Goal: Use online tool/utility: Utilize a website feature to perform a specific function

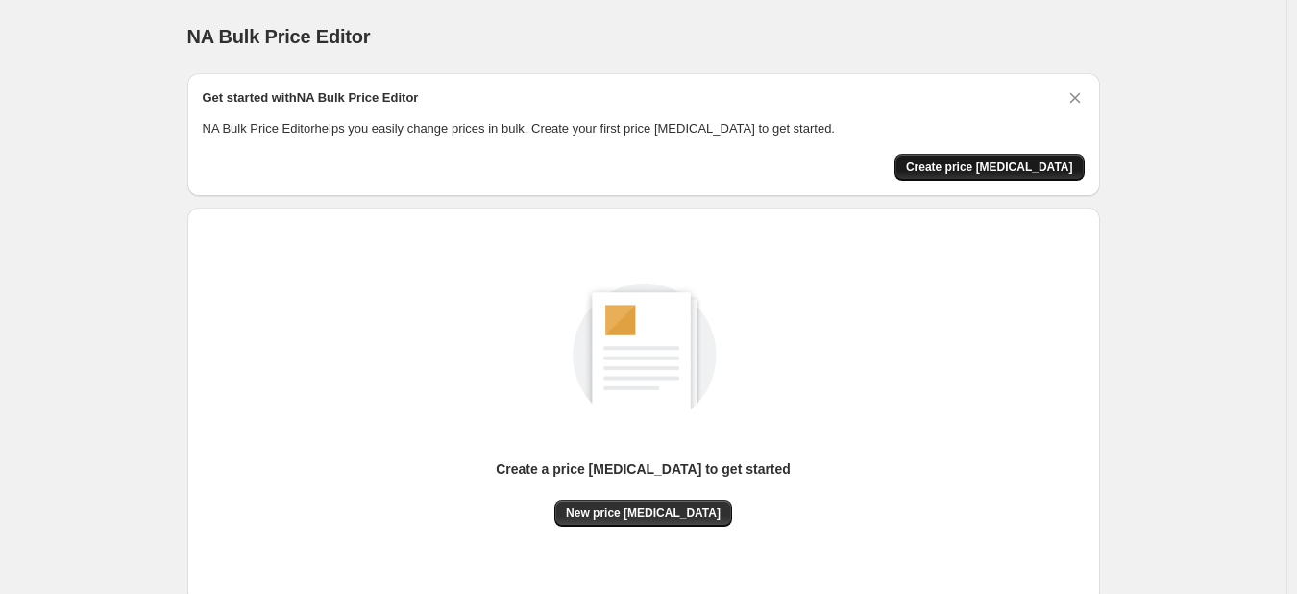
click at [1010, 171] on span "Create price [MEDICAL_DATA]" at bounding box center [989, 166] width 167 height 15
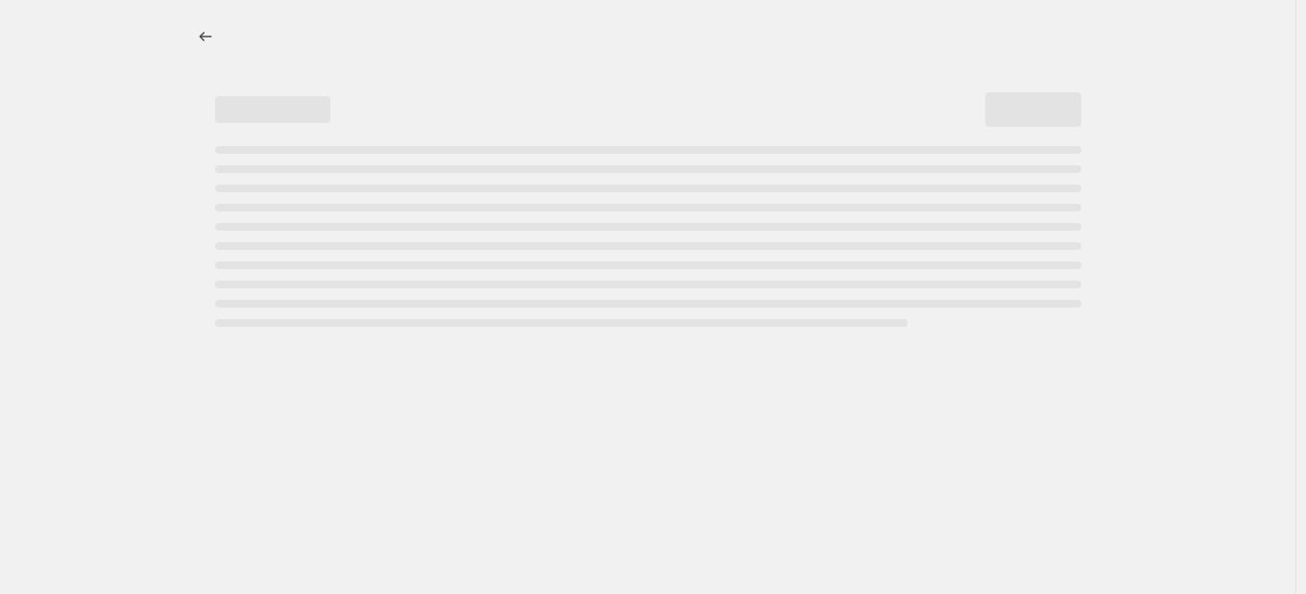
select select "percentage"
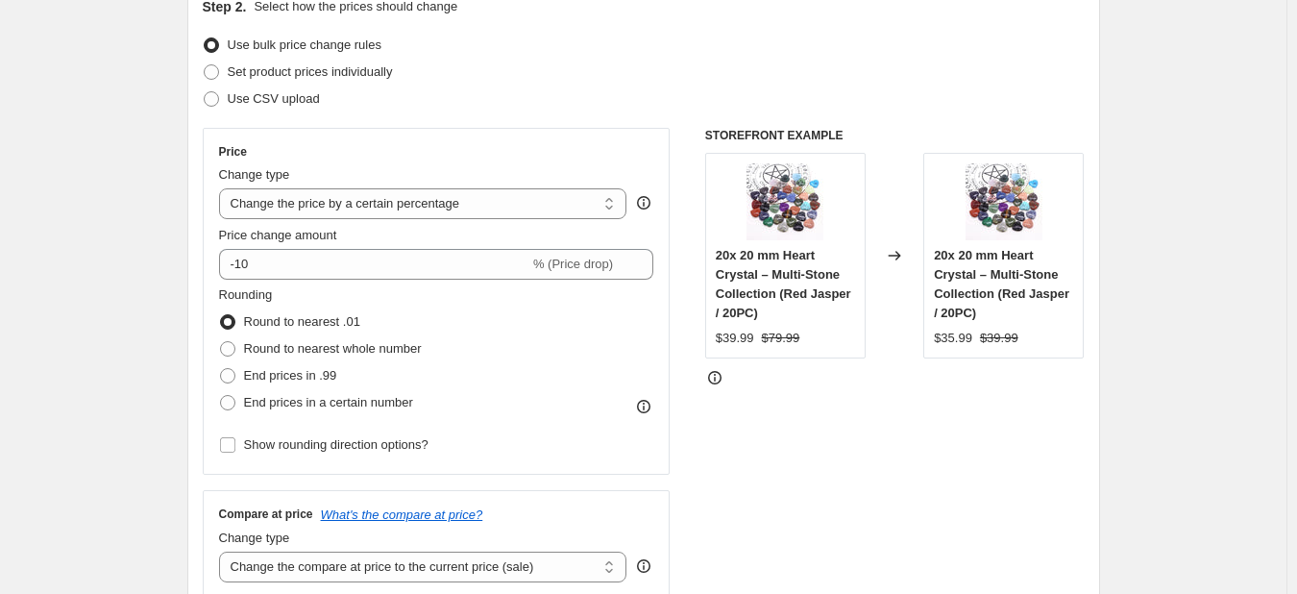
scroll to position [192, 0]
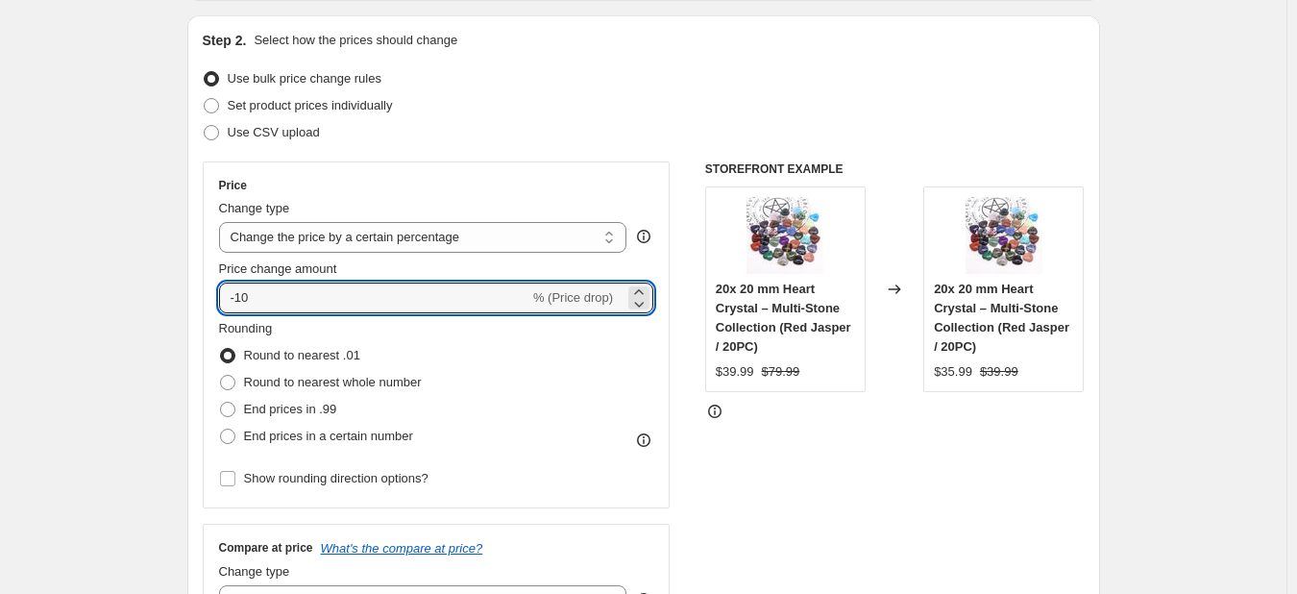
drag, startPoint x: 342, startPoint y: 294, endPoint x: 202, endPoint y: 296, distance: 140.2
click at [202, 296] on div "Step 2. Select how the prices should change Use bulk price change rules Set pro…" at bounding box center [643, 352] width 912 height 674
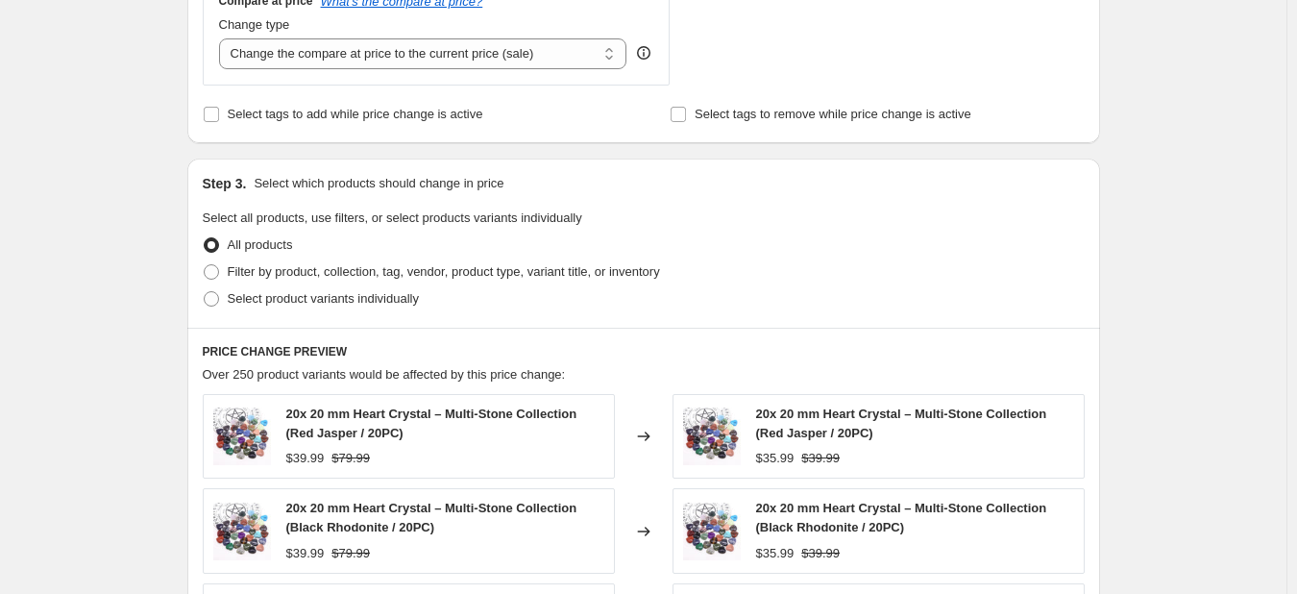
scroll to position [768, 0]
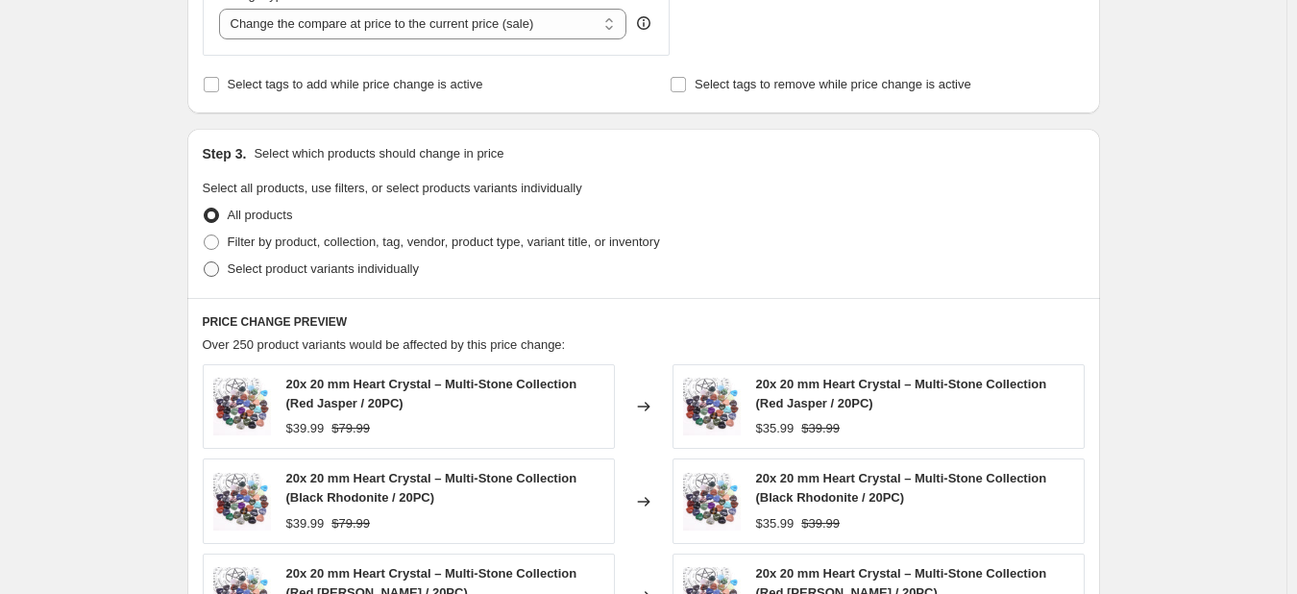
type input "35"
click at [214, 266] on span at bounding box center [211, 268] width 15 height 15
click at [205, 262] on input "Select product variants individually" at bounding box center [204, 261] width 1 height 1
radio input "true"
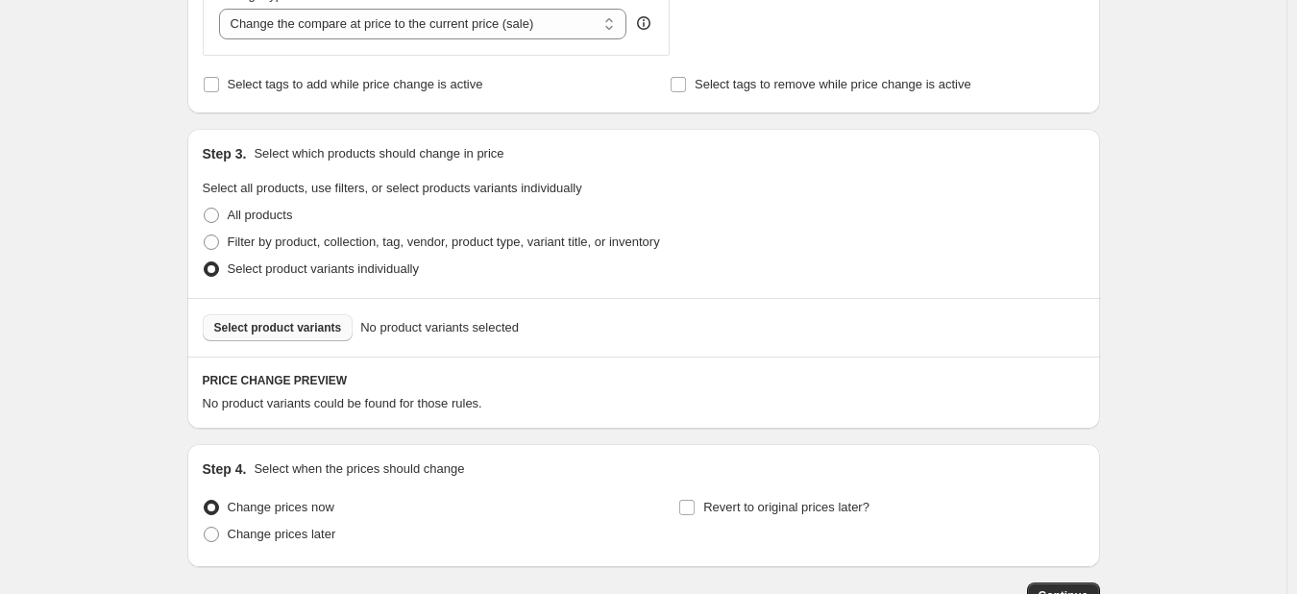
click at [257, 328] on span "Select product variants" at bounding box center [278, 327] width 128 height 15
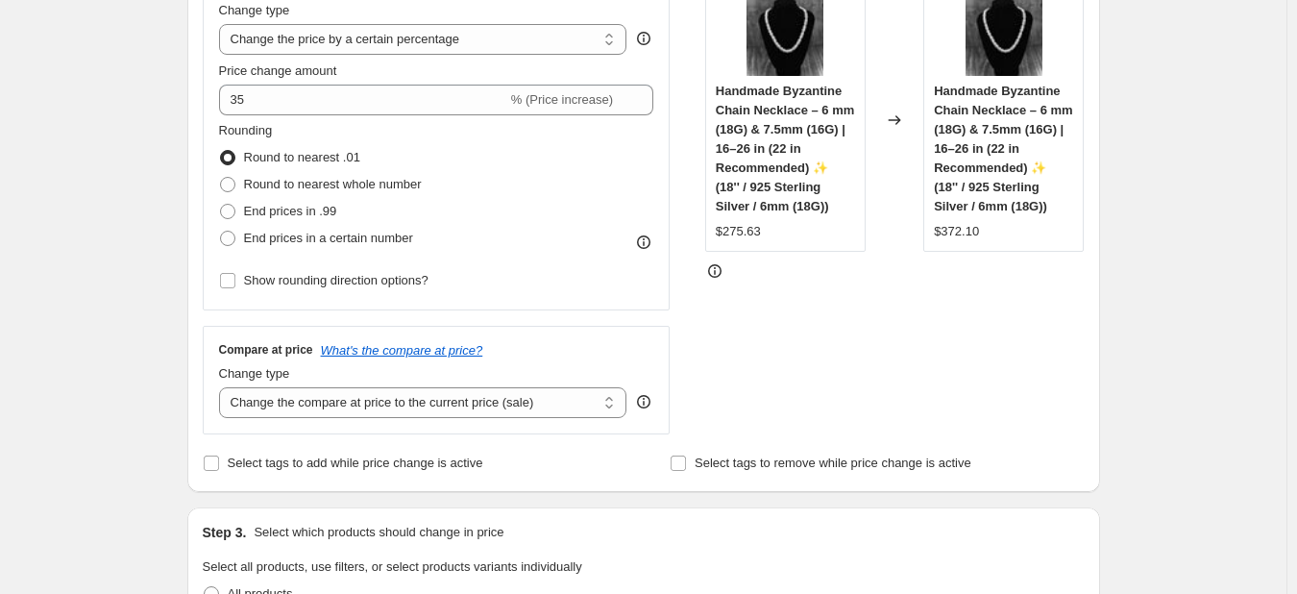
scroll to position [384, 0]
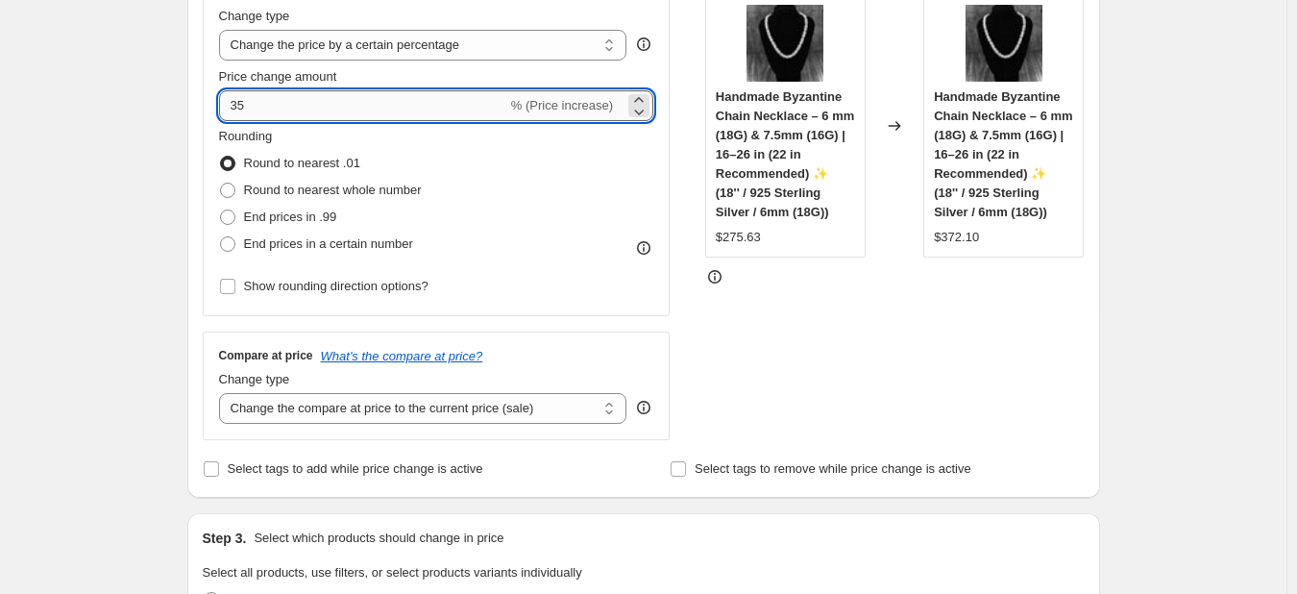
drag, startPoint x: 271, startPoint y: 102, endPoint x: 249, endPoint y: 101, distance: 22.1
click at [248, 101] on input "35" at bounding box center [363, 105] width 288 height 31
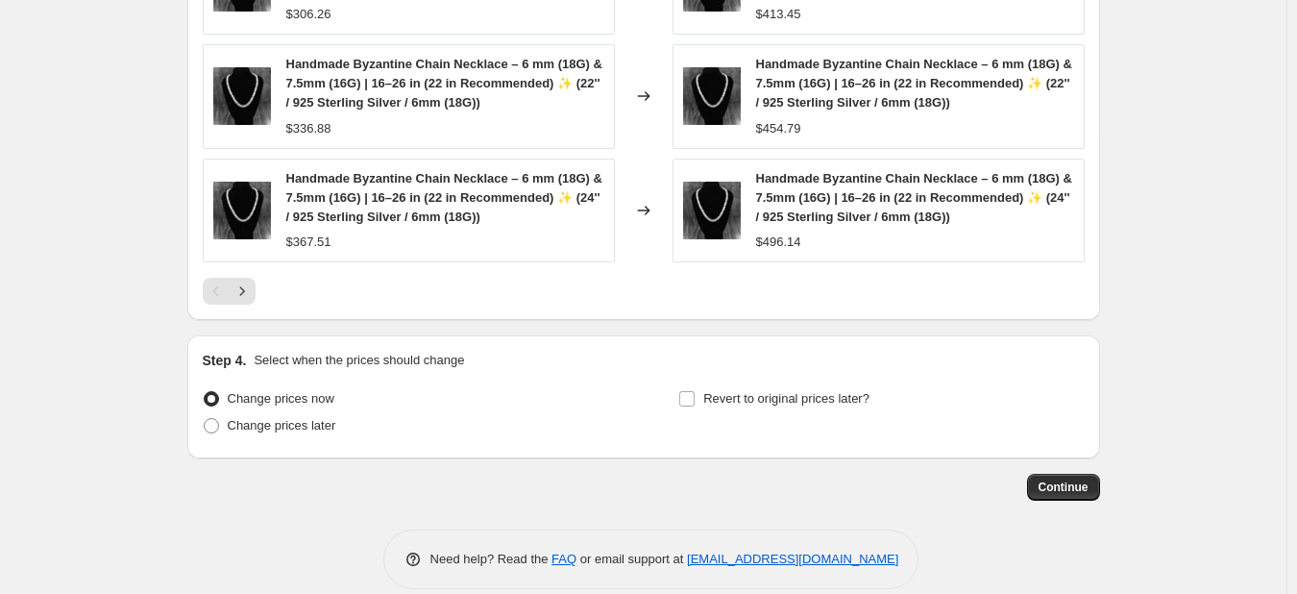
scroll to position [1513, 0]
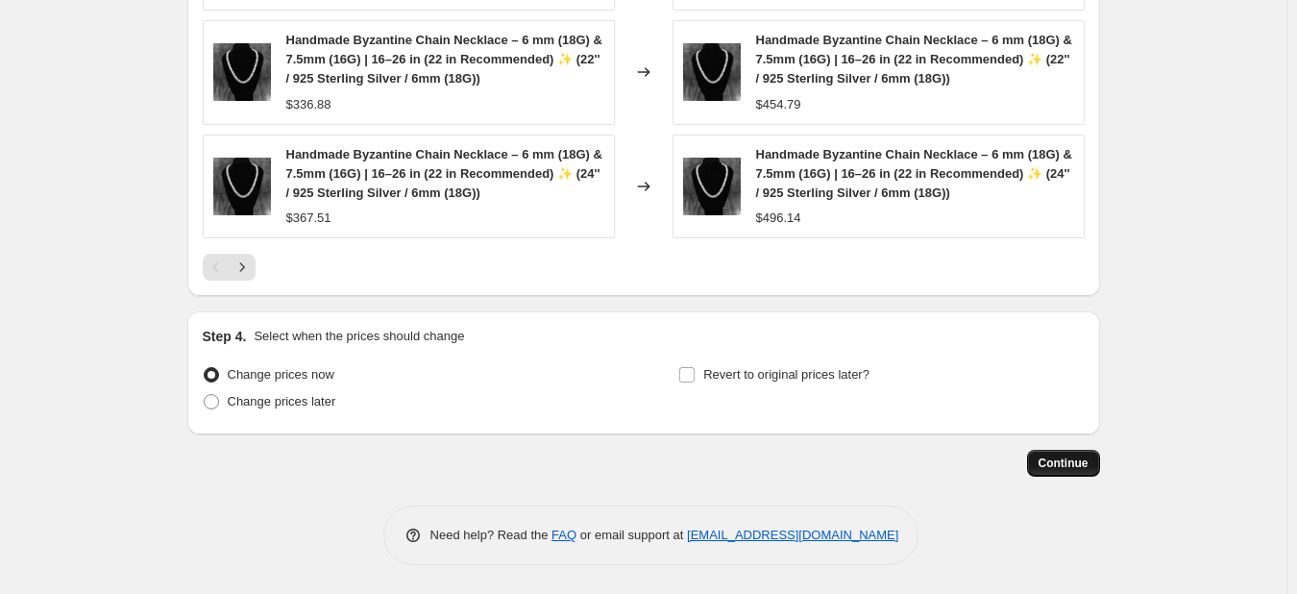
type input "30"
click at [1068, 467] on span "Continue" at bounding box center [1063, 462] width 50 height 15
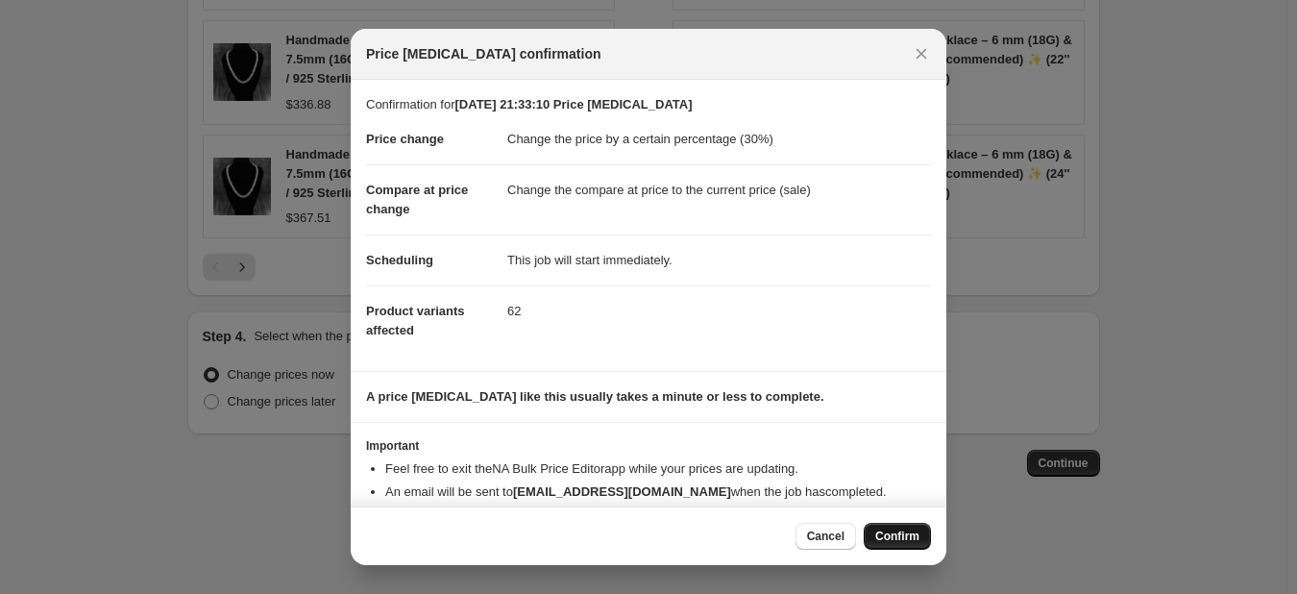
click at [898, 535] on span "Confirm" at bounding box center [897, 535] width 44 height 15
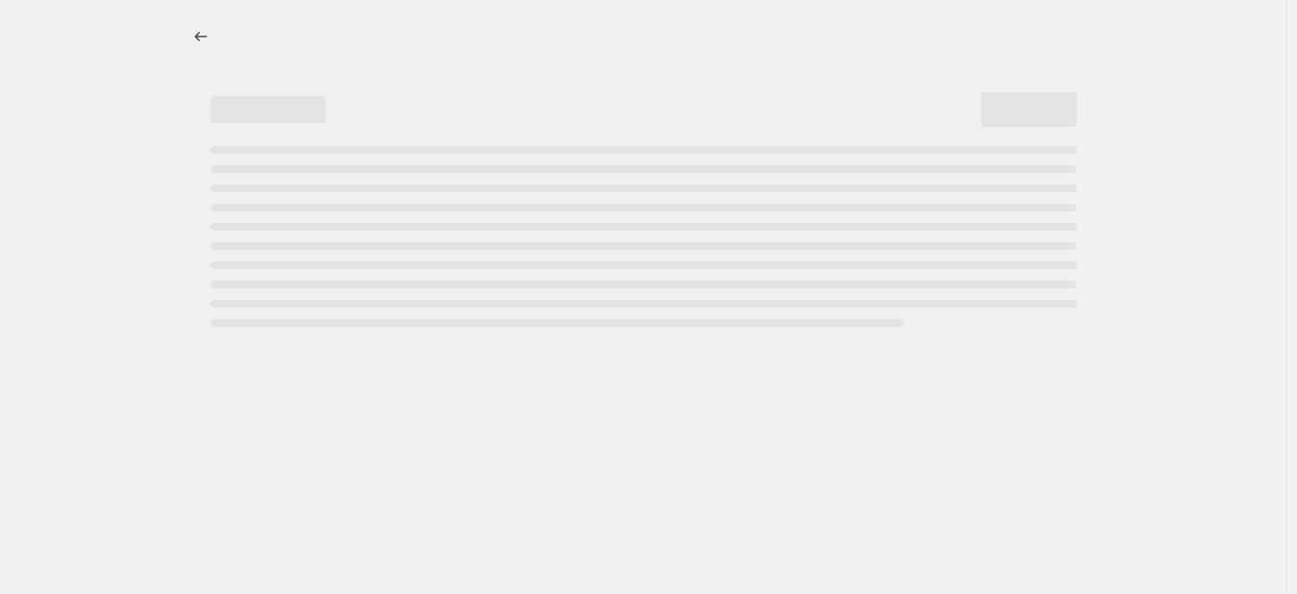
select select "percentage"
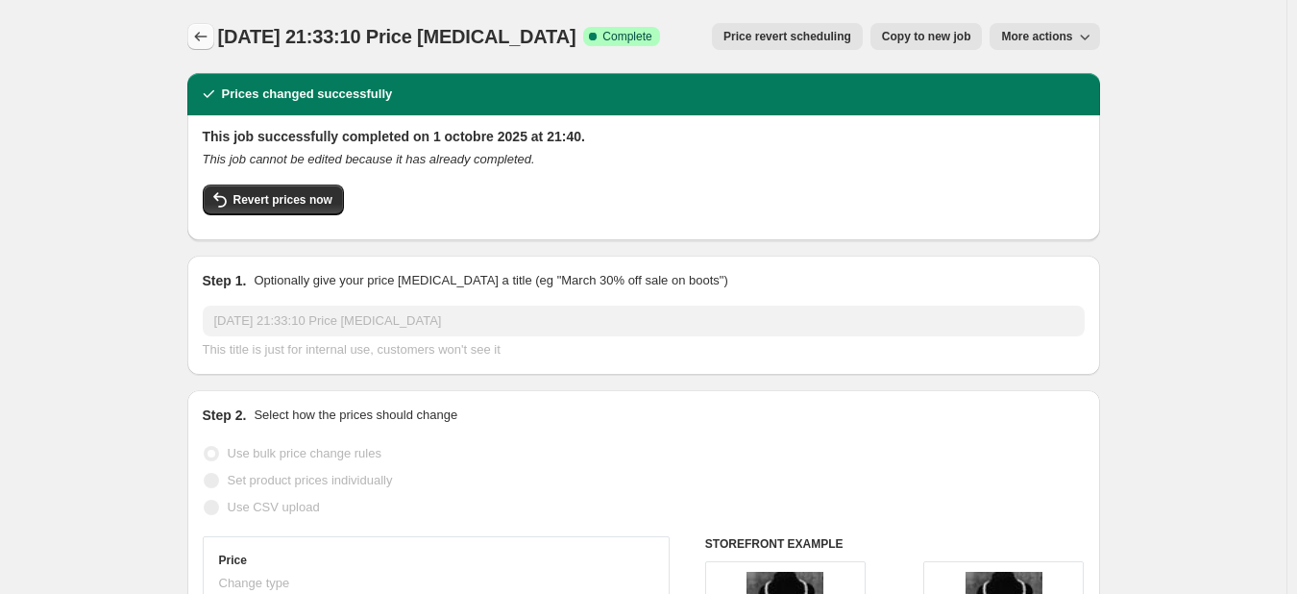
click at [198, 42] on icon "Price change jobs" at bounding box center [200, 36] width 19 height 19
